Goal: Navigation & Orientation: Find specific page/section

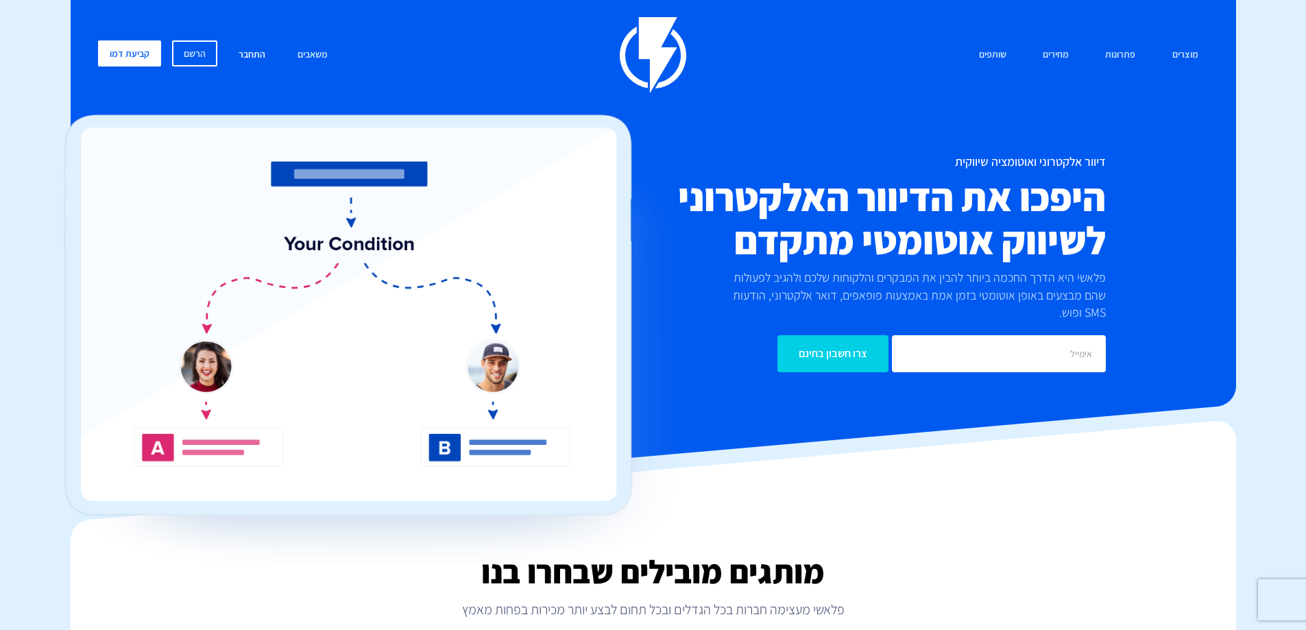
click at [242, 53] on link "התחבר" at bounding box center [251, 54] width 47 height 29
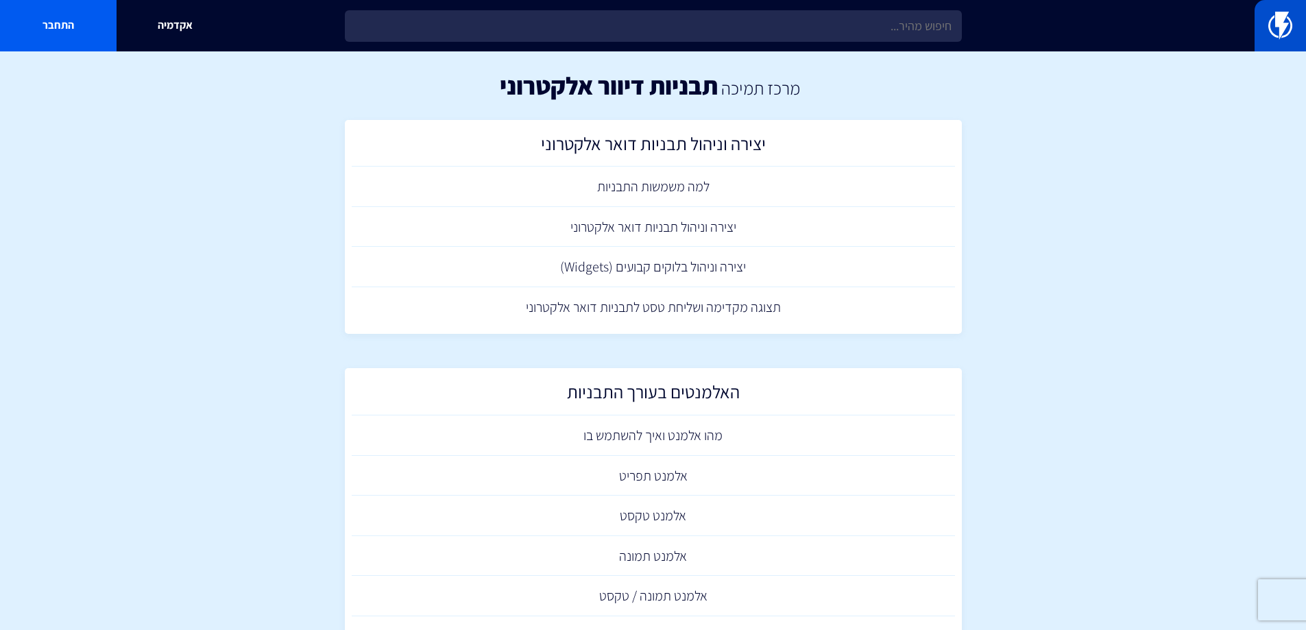
click at [1256, 29] on link at bounding box center [1279, 25] width 51 height 51
click at [1267, 30] on link at bounding box center [1279, 25] width 51 height 51
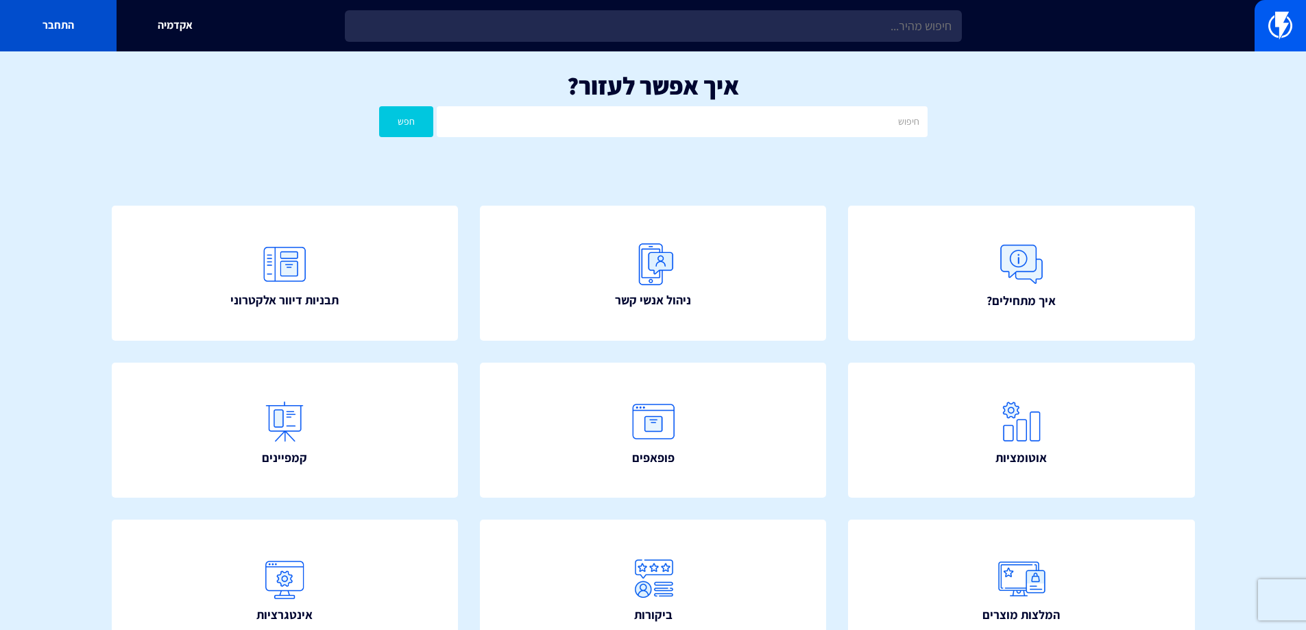
click at [97, 9] on link "התחבר" at bounding box center [58, 25] width 117 height 51
